Goal: Task Accomplishment & Management: Use online tool/utility

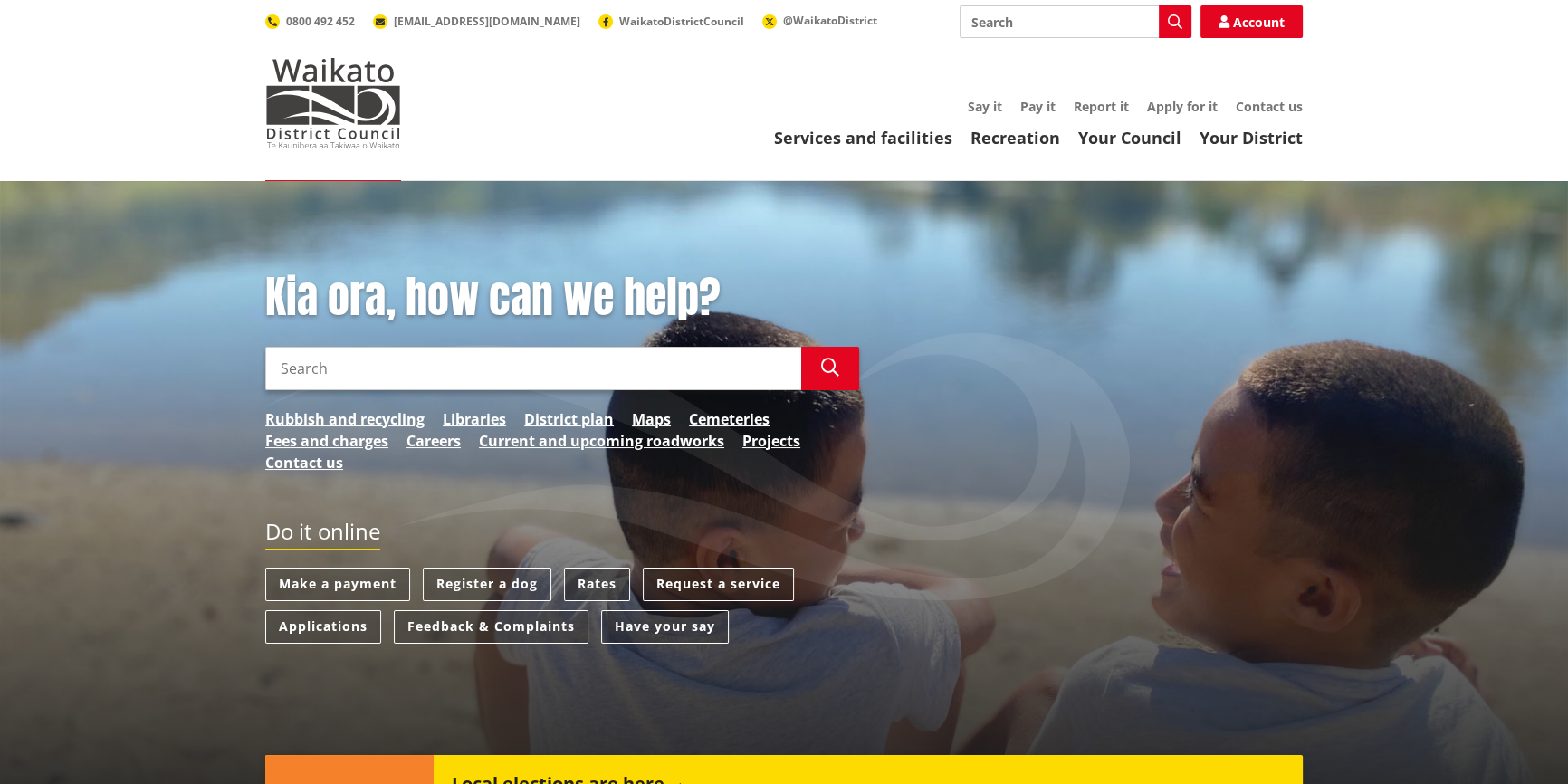
click at [576, 582] on link "Rates" at bounding box center [597, 584] width 67 height 33
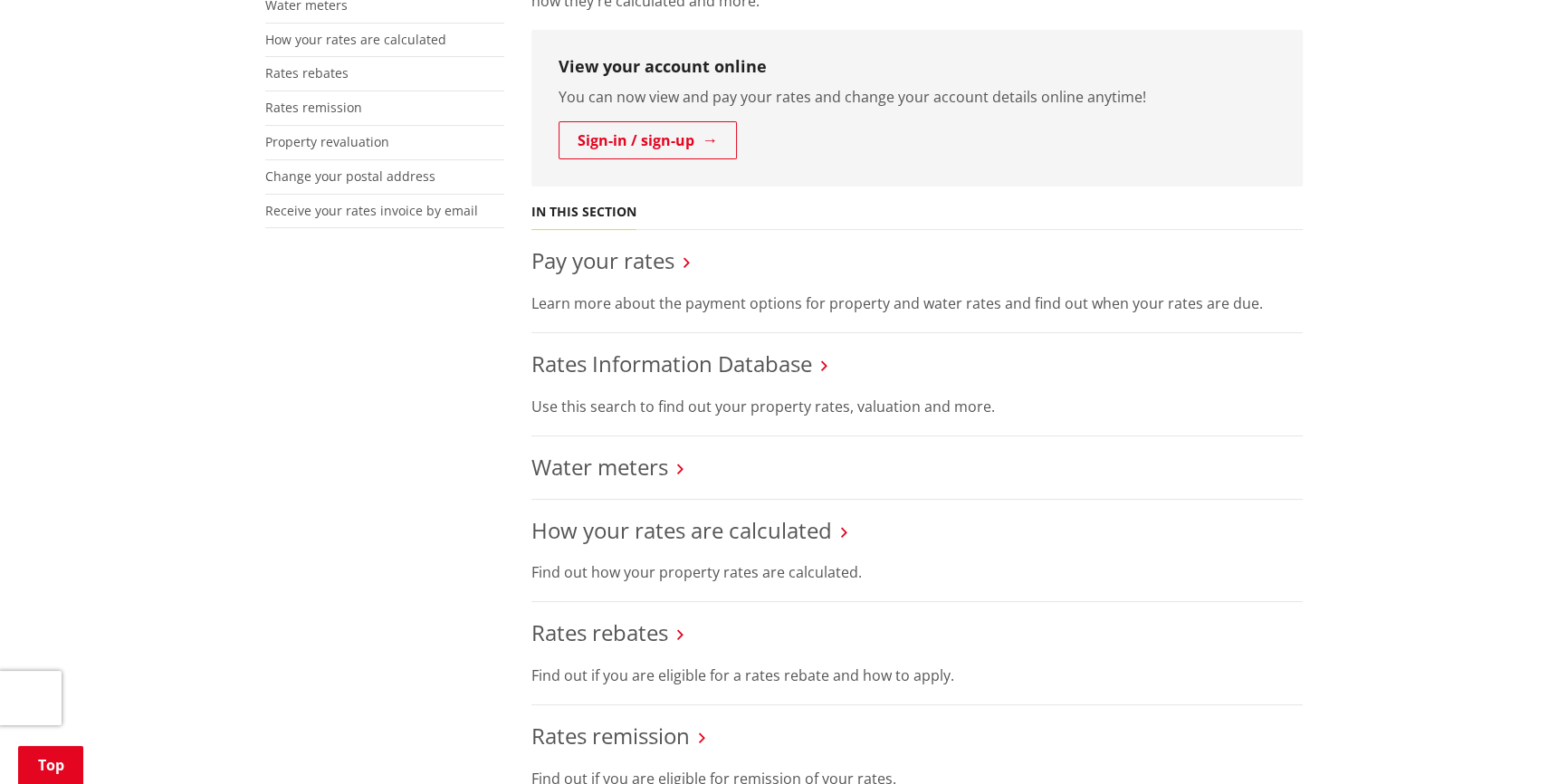
scroll to position [493, 0]
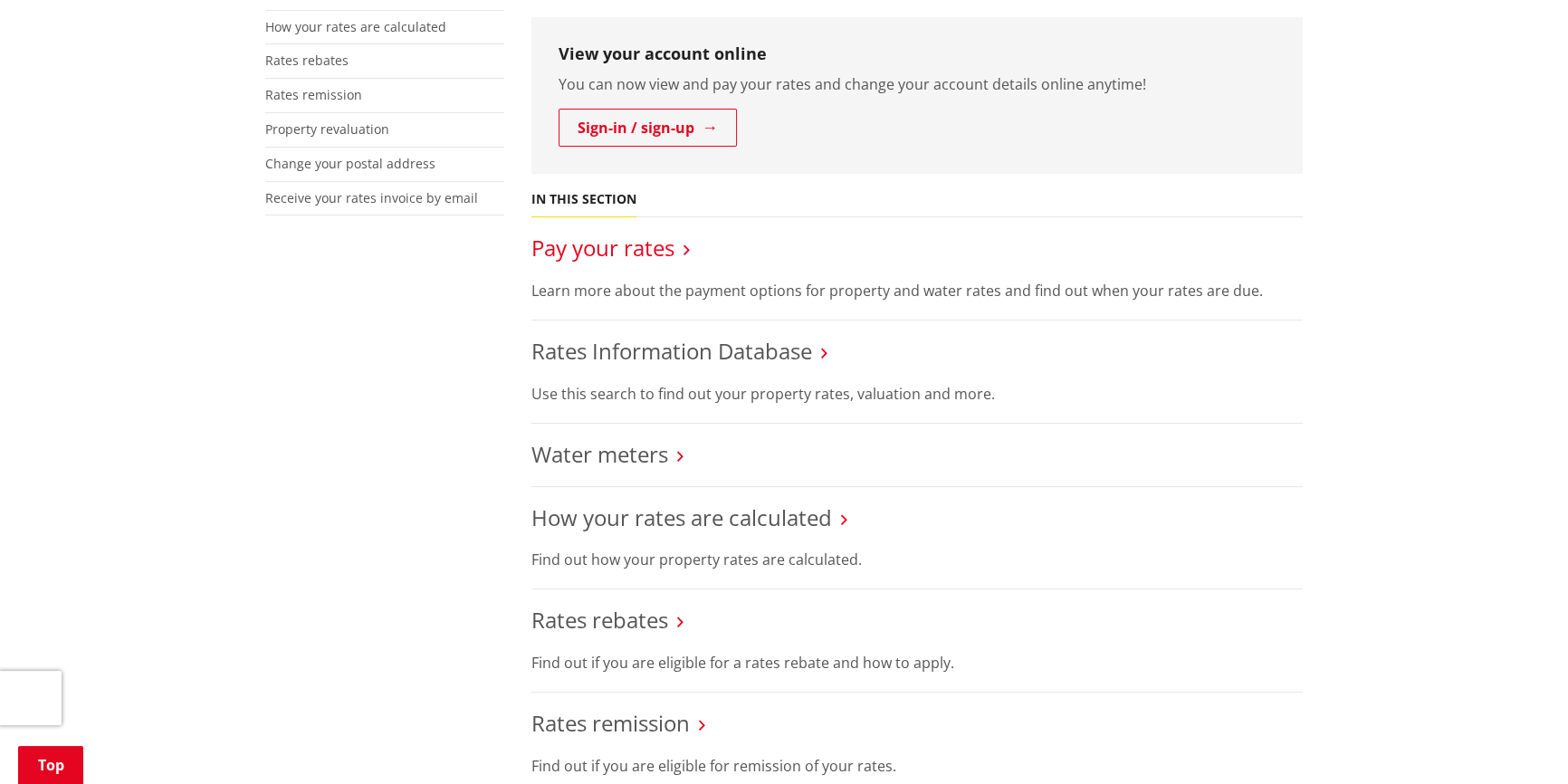
click at [625, 244] on link "Pay your rates" at bounding box center [603, 248] width 143 height 30
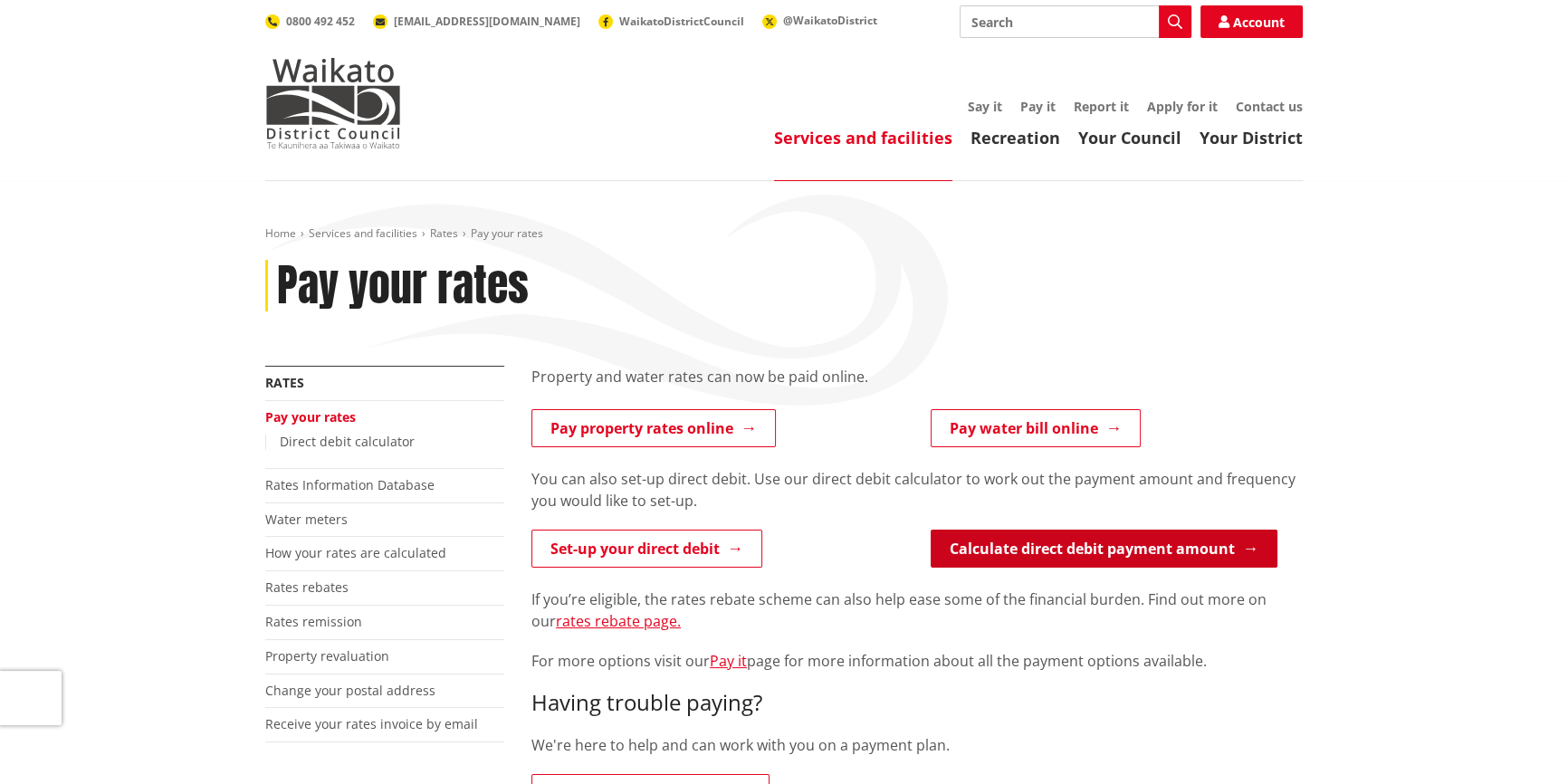
click at [1034, 542] on link "Calculate direct debit payment amount" at bounding box center [1104, 548] width 346 height 38
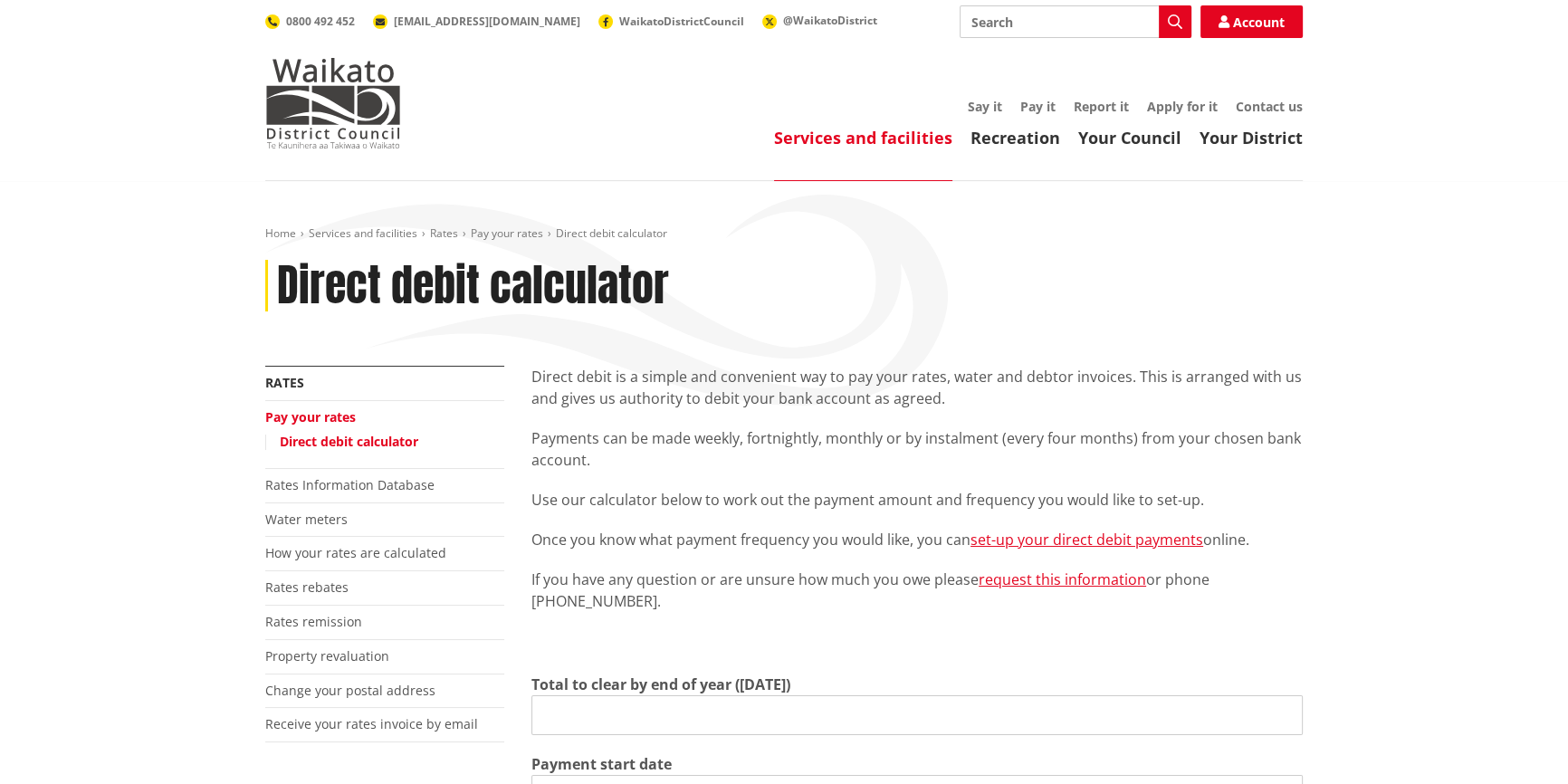
type input "0.00"
type input "2025-09-11"
type input "2026-06-30"
click at [543, 714] on input "0.00" at bounding box center [917, 715] width 771 height 40
paste input "$4,966.61"
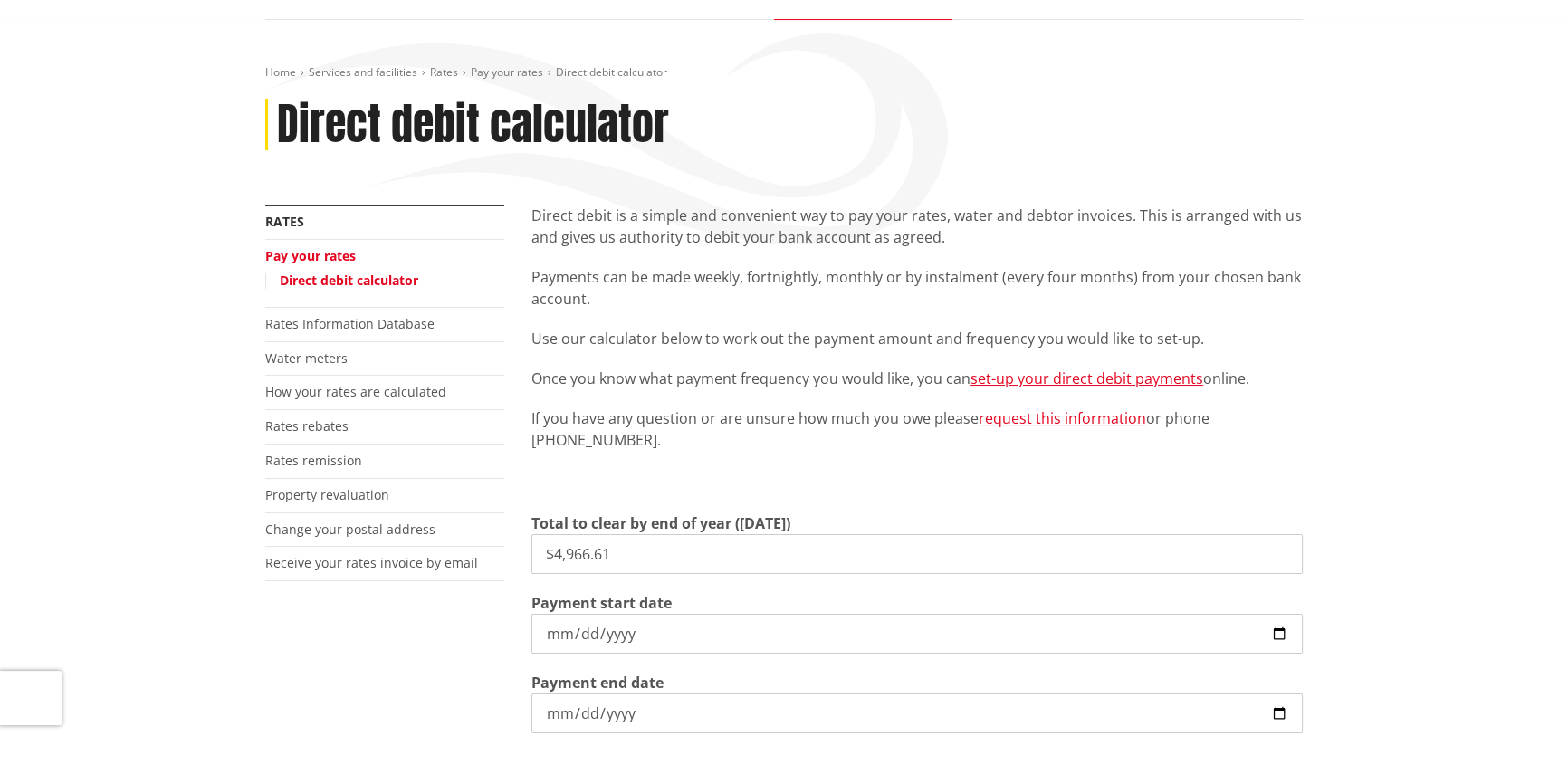
scroll to position [163, 0]
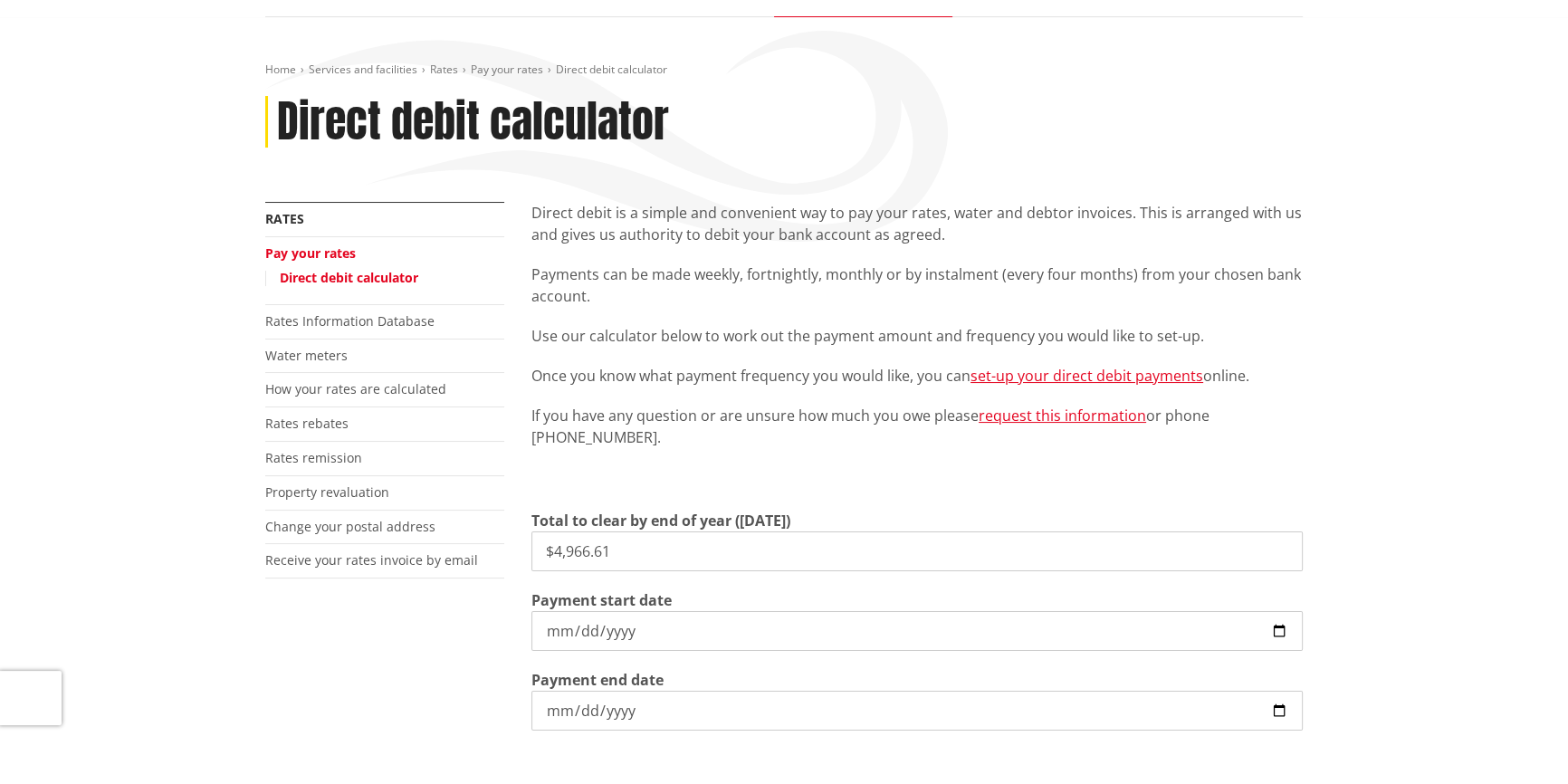
type input "$4,966.61"
click at [1267, 624] on input "2025-09-11" at bounding box center [917, 630] width 771 height 40
click at [1272, 626] on input "2025-09-11" at bounding box center [917, 630] width 771 height 40
type input "2025-09-18"
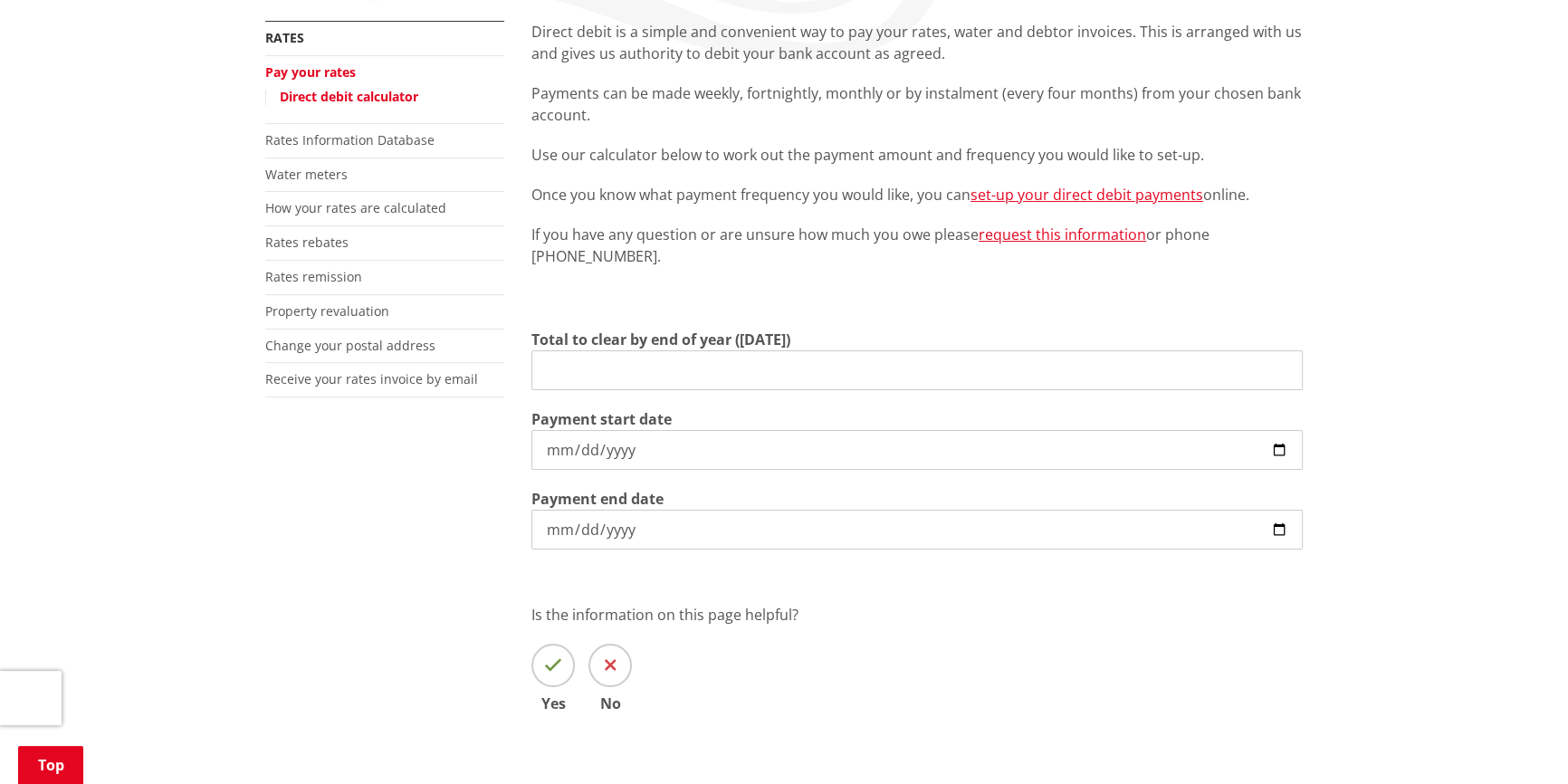
scroll to position [302, 0]
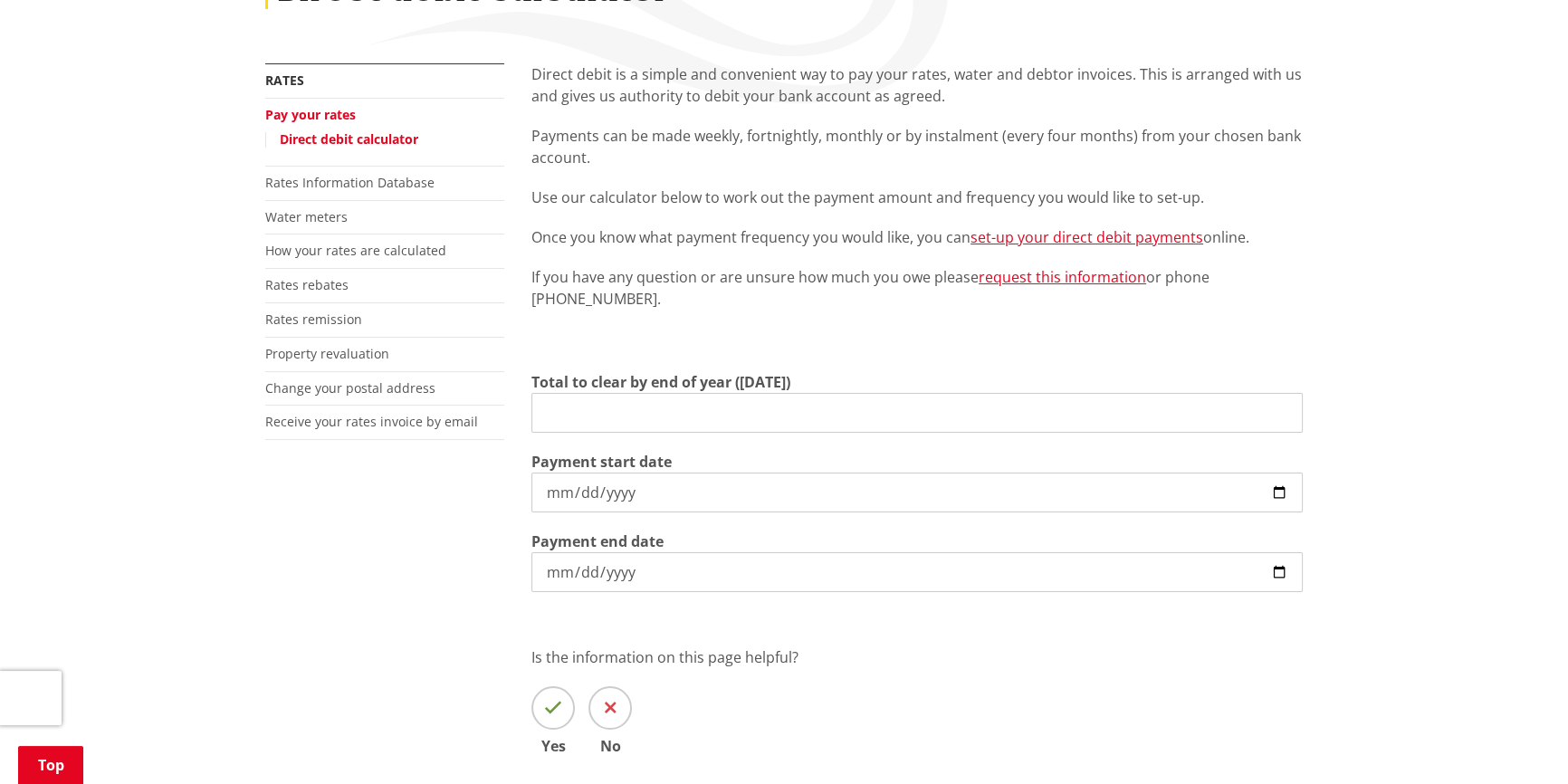
click at [571, 405] on input "Total to clear by end of year (30 June)" at bounding box center [917, 412] width 771 height 40
click at [749, 405] on input "4966.61" at bounding box center [917, 412] width 771 height 40
type input "4,966.61"
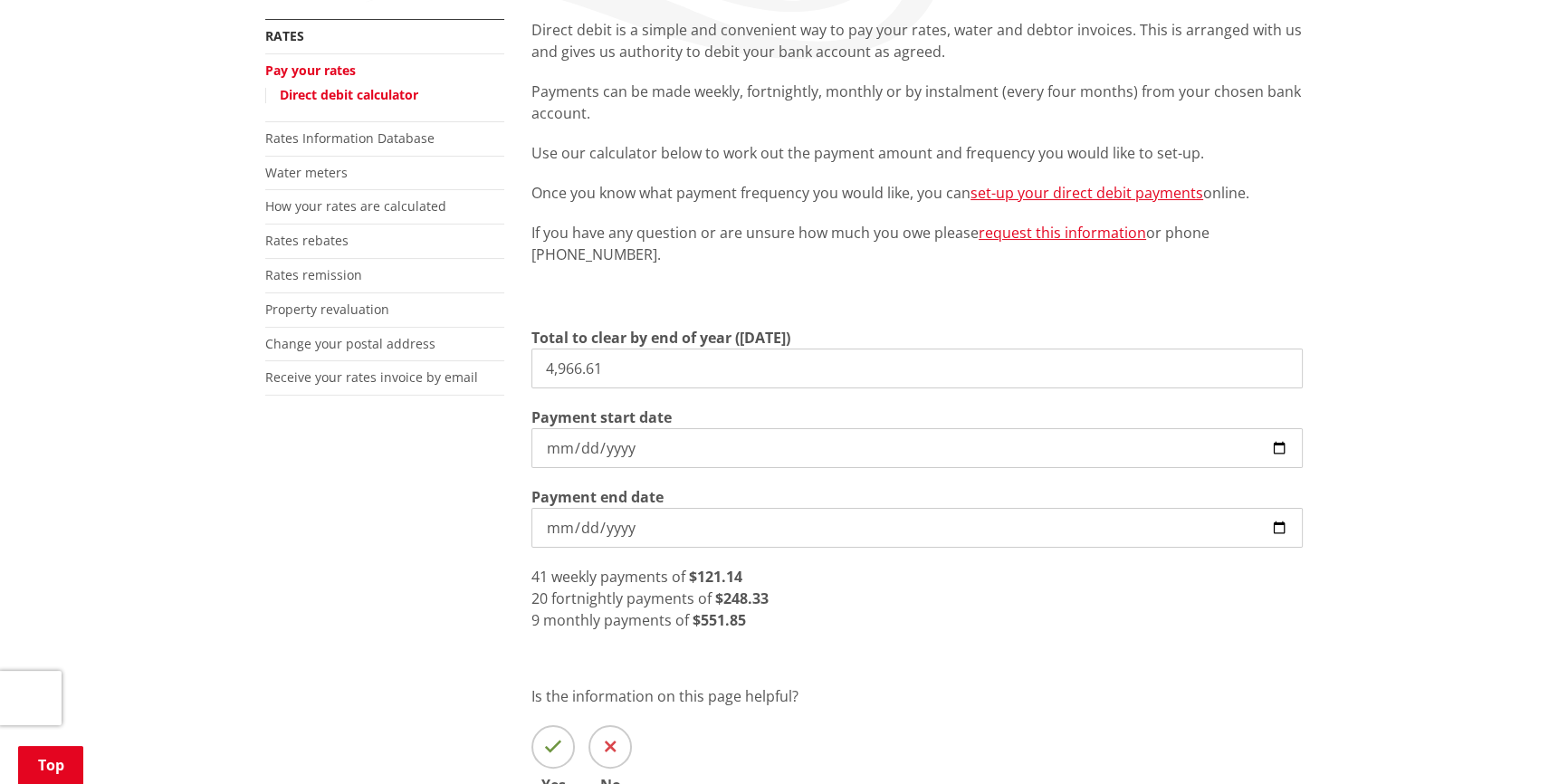
scroll to position [385, 0]
